Goal: Transaction & Acquisition: Purchase product/service

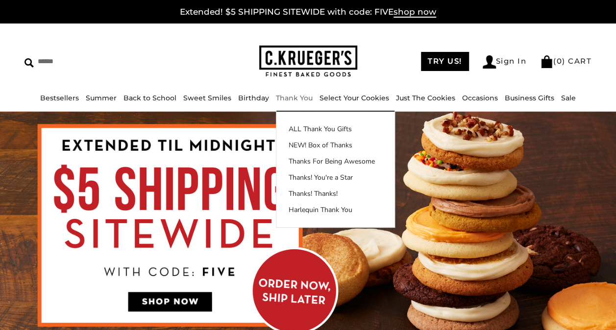
click at [300, 95] on link "Thank You" at bounding box center [294, 98] width 37 height 9
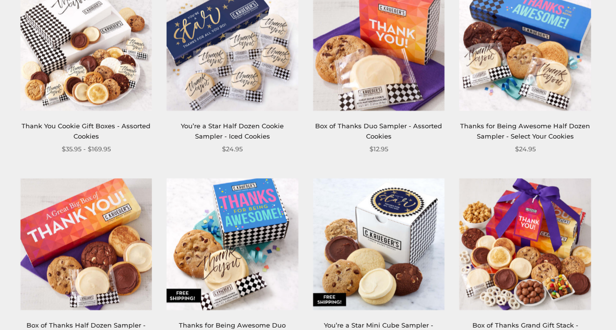
scroll to position [842, 0]
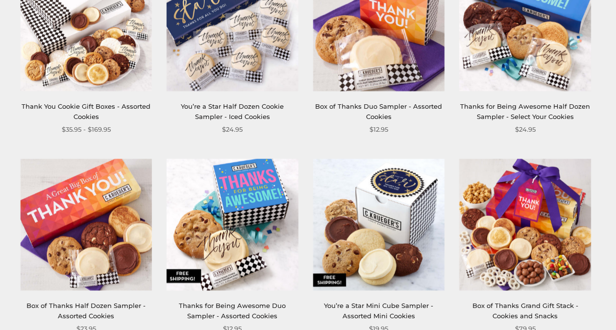
click at [96, 72] on img at bounding box center [86, 25] width 132 height 132
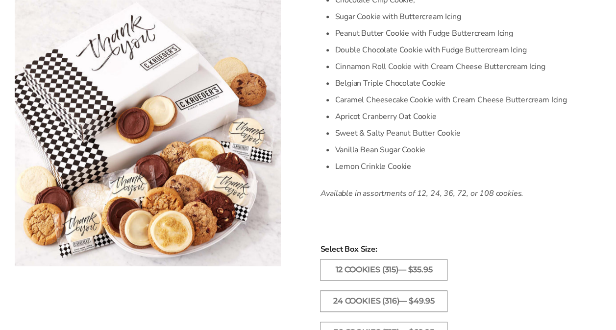
scroll to position [64, 0]
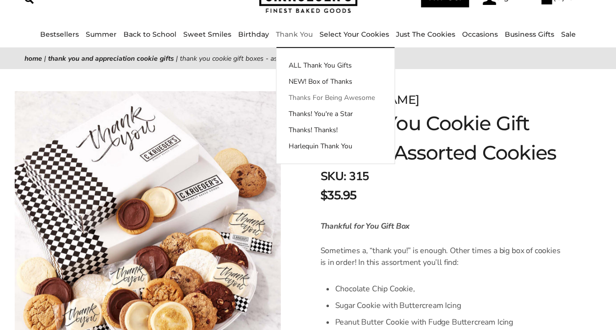
click at [290, 93] on link "Thanks For Being Awesome" at bounding box center [335, 98] width 118 height 10
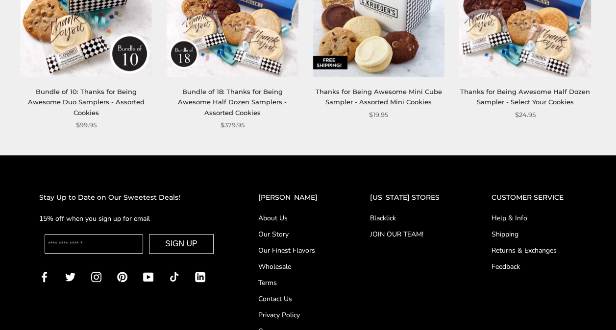
scroll to position [444, 0]
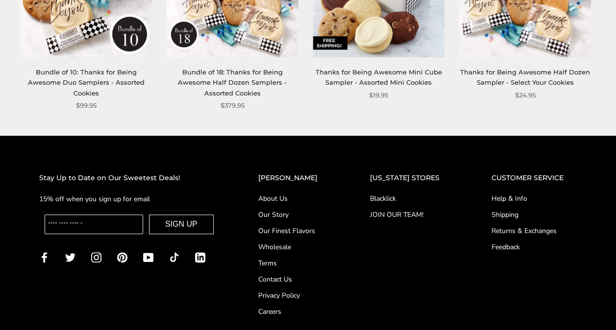
click at [310, 274] on link "Contact Us" at bounding box center [294, 279] width 72 height 10
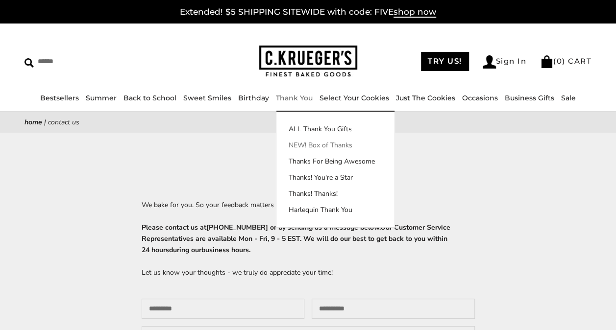
click at [295, 142] on link "NEW! Box of Thanks" at bounding box center [335, 145] width 118 height 10
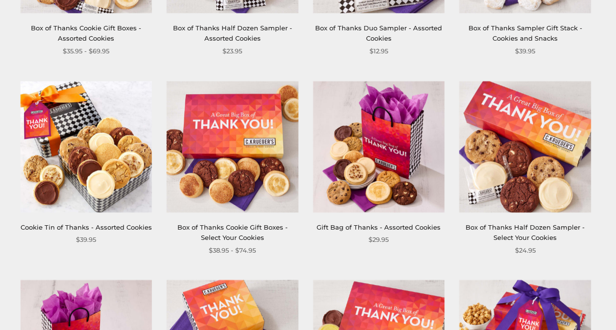
scroll to position [577, 0]
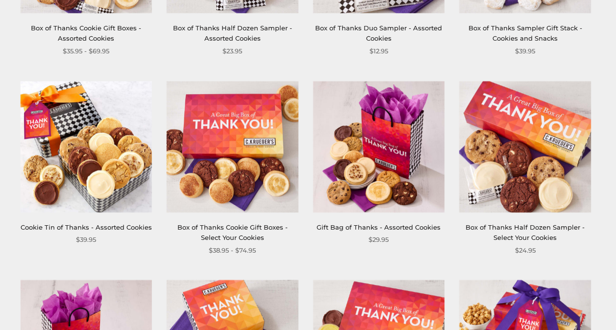
scroll to position [0, 0]
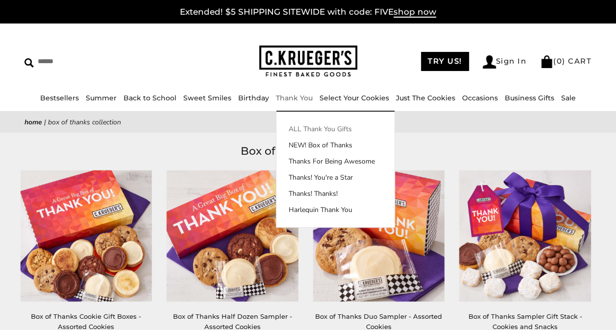
click at [297, 129] on link "ALL Thank You Gifts" at bounding box center [335, 129] width 118 height 10
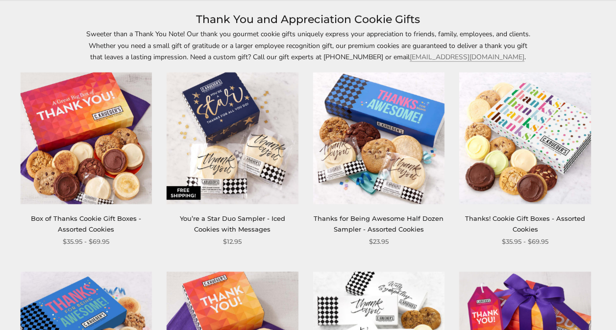
scroll to position [137, 0]
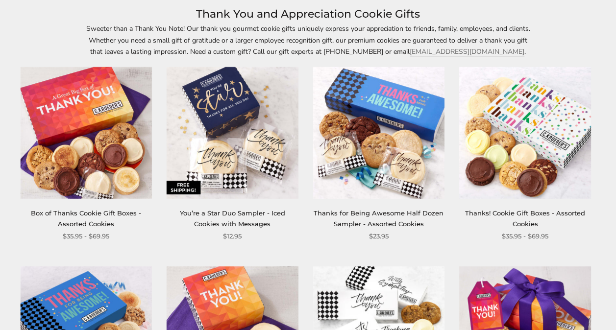
click at [254, 175] on img at bounding box center [233, 133] width 132 height 132
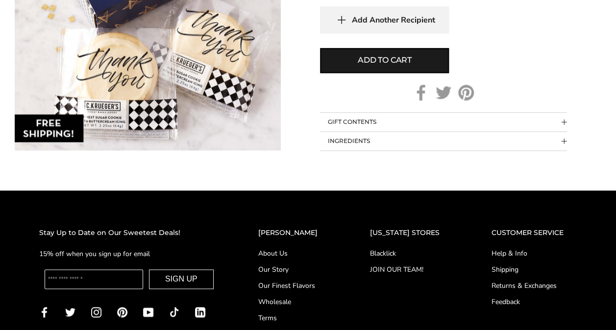
scroll to position [288, 0]
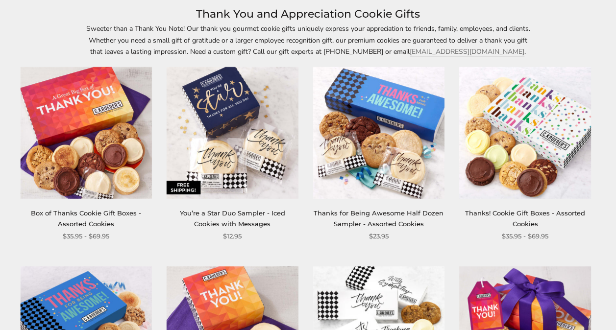
click at [74, 165] on img at bounding box center [86, 133] width 132 height 132
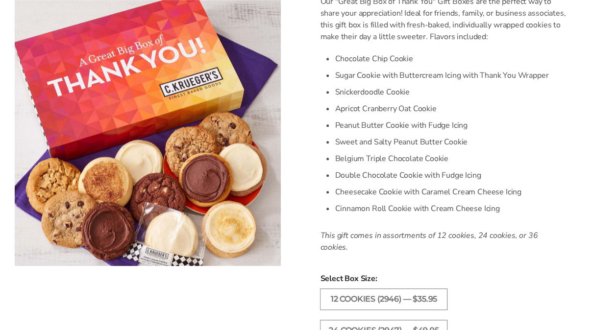
scroll to position [577, 0]
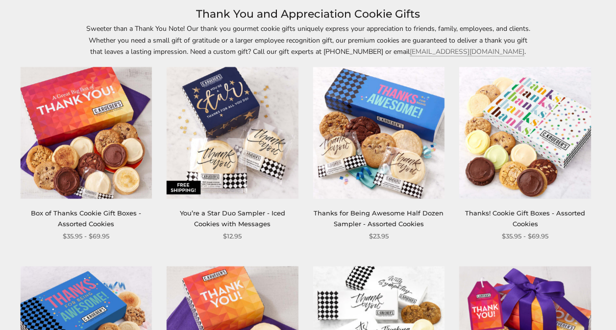
scroll to position [426, 0]
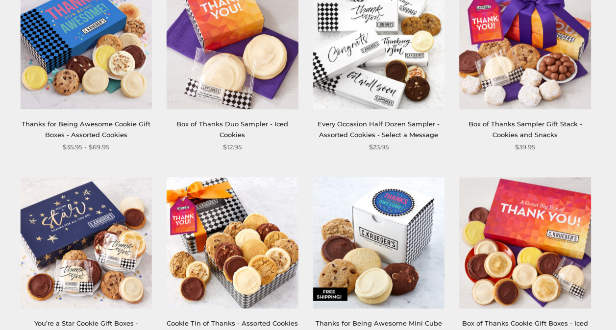
click at [110, 228] on img at bounding box center [86, 243] width 132 height 132
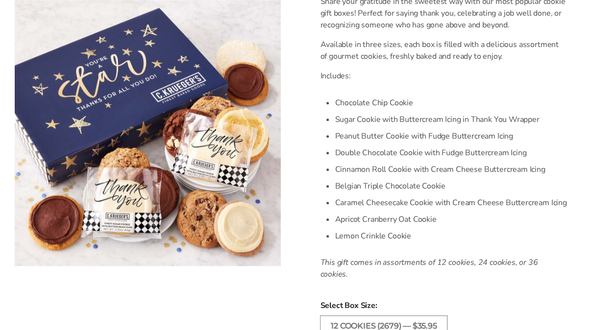
scroll to position [577, 0]
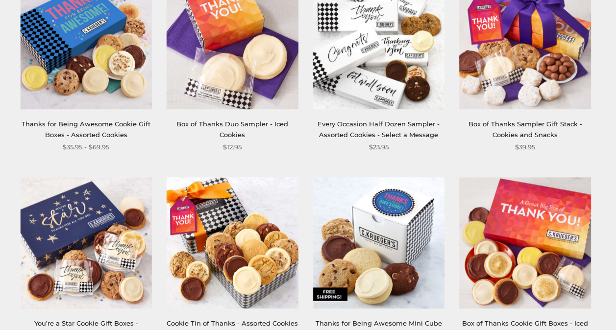
scroll to position [714, 0]
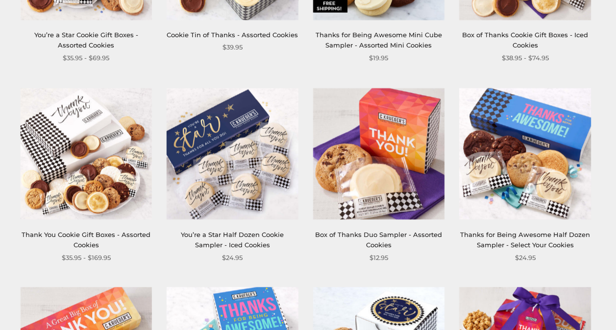
click at [82, 192] on img at bounding box center [86, 154] width 132 height 132
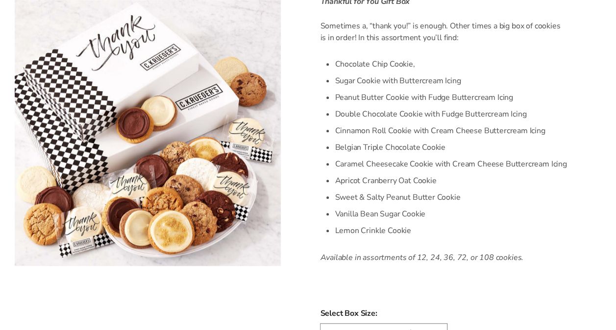
scroll to position [577, 0]
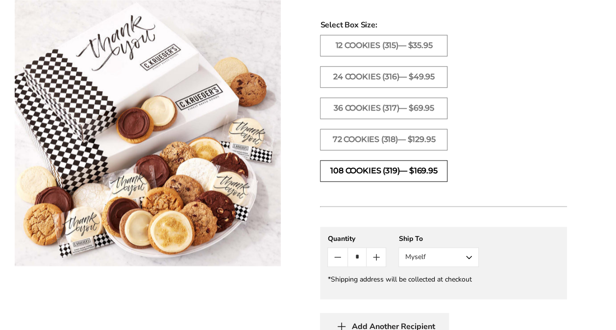
click at [389, 170] on label "108 Cookies (319)— $169.95" at bounding box center [383, 171] width 127 height 22
